Goal: Information Seeking & Learning: Check status

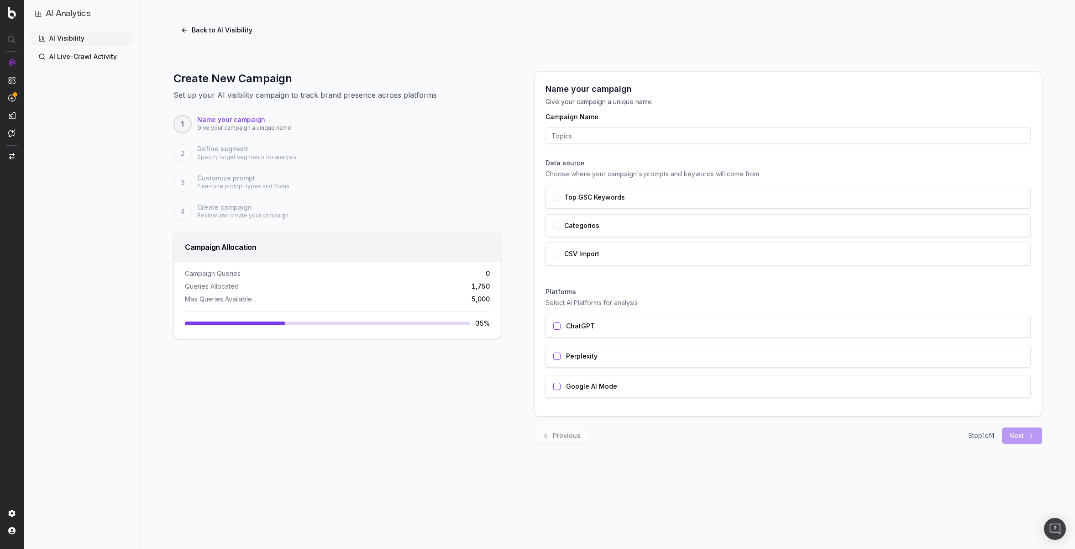
click at [65, 14] on h1 "AI Analytics" at bounding box center [68, 13] width 45 height 13
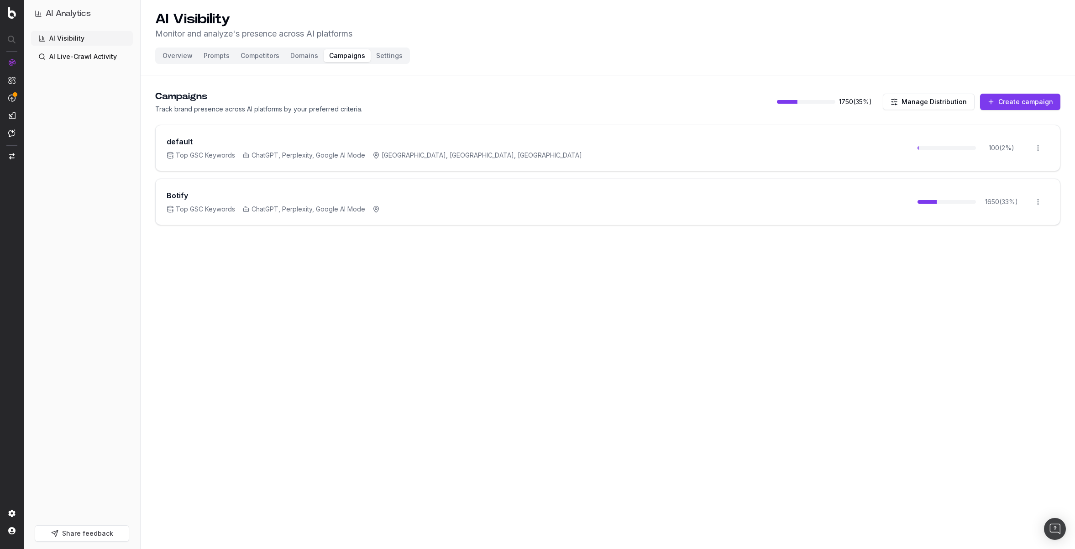
click at [91, 529] on button "Share feedback" at bounding box center [82, 533] width 95 height 16
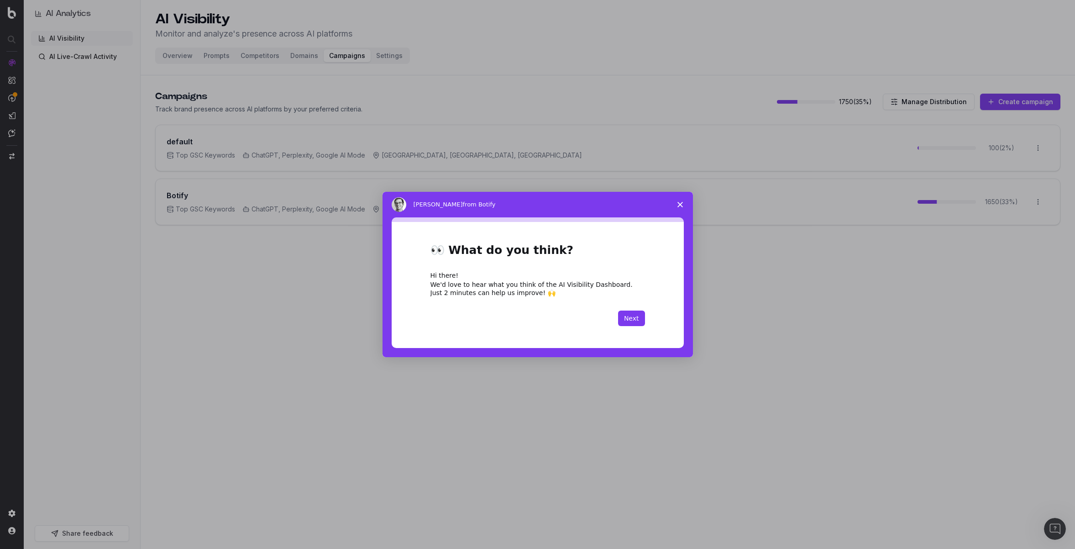
click at [678, 203] on polygon "Close survey" at bounding box center [680, 204] width 5 height 5
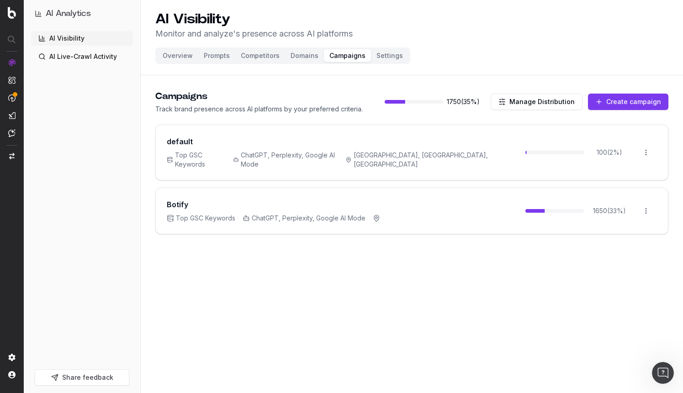
click at [55, 33] on link "AI Visibility" at bounding box center [82, 38] width 102 height 15
click at [82, 28] on div "AI Analytics" at bounding box center [82, 17] width 102 height 27
